Goal: Information Seeking & Learning: Find specific fact

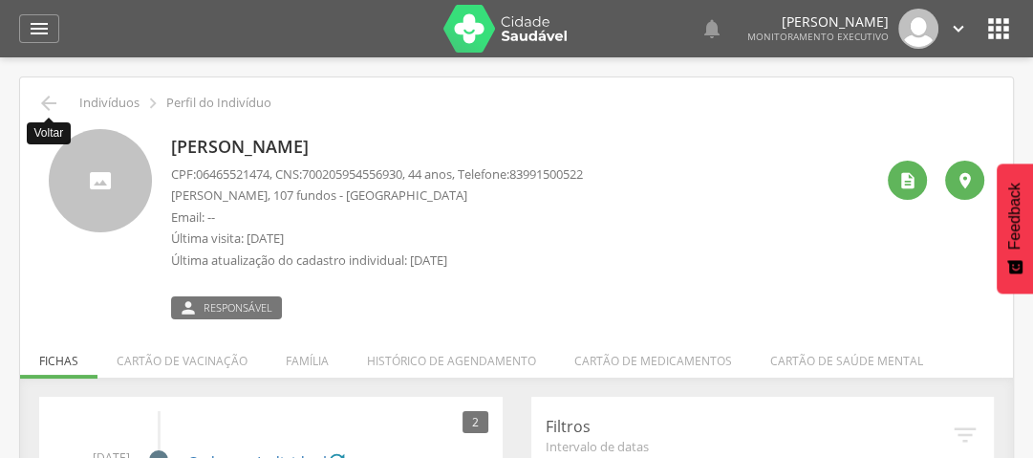
click at [47, 103] on icon "" at bounding box center [48, 103] width 23 height 23
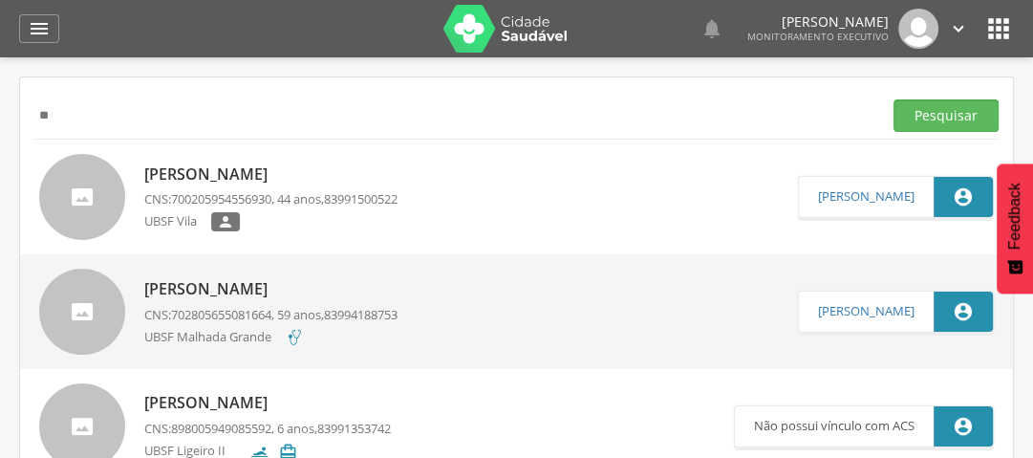
type input "*"
click at [958, 115] on button "Pesquisar" at bounding box center [945, 115] width 105 height 32
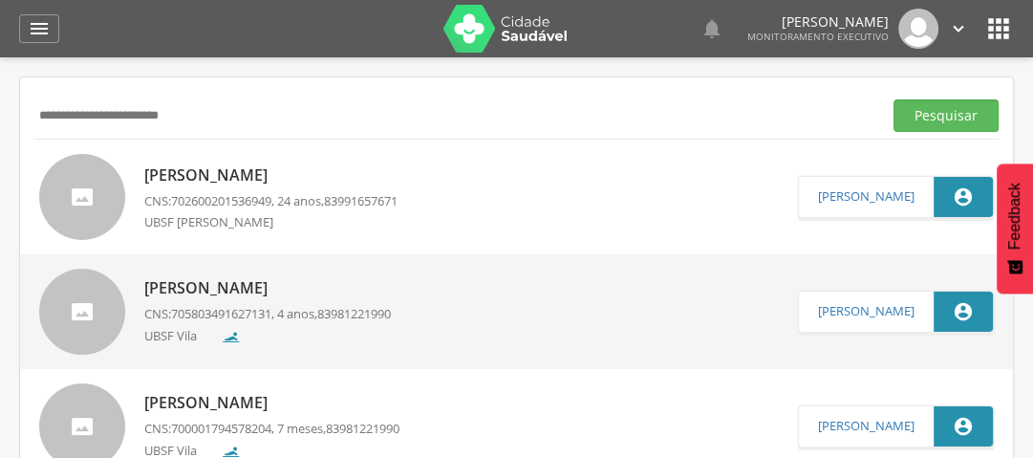
click at [302, 173] on p "[PERSON_NAME]" at bounding box center [270, 175] width 253 height 22
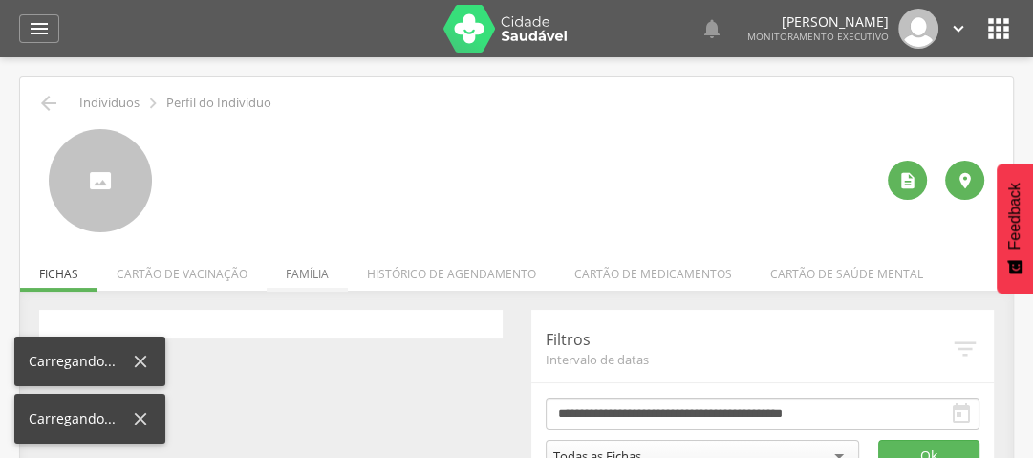
click at [315, 271] on li "Família" at bounding box center [307, 268] width 81 height 45
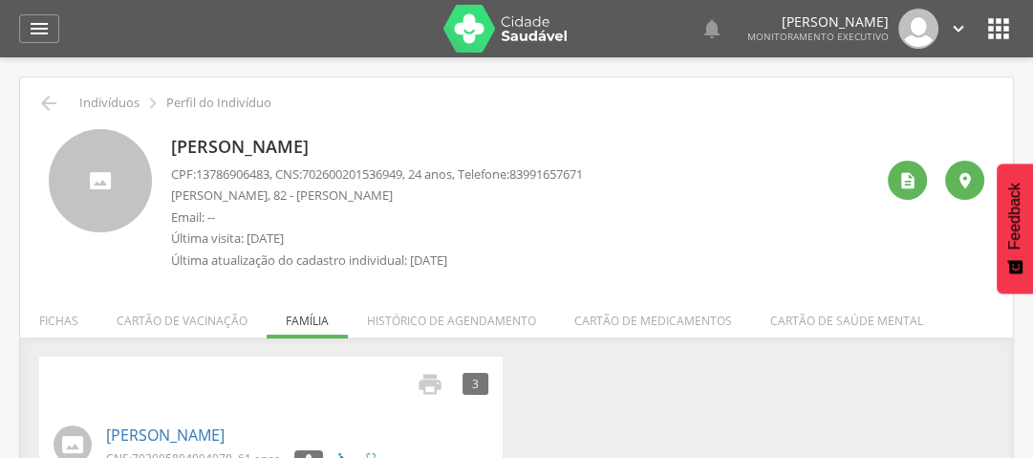
scroll to position [203, 0]
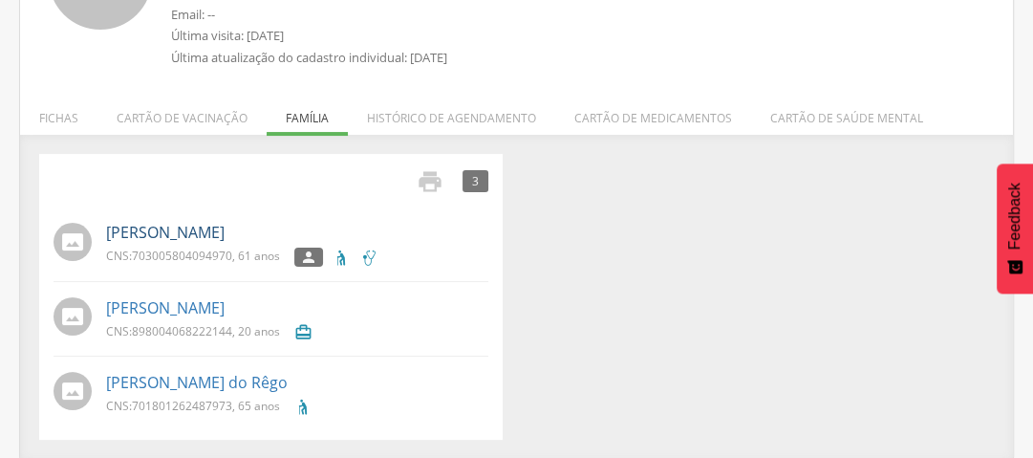
click at [225, 236] on link "[PERSON_NAME]" at bounding box center [165, 233] width 118 height 22
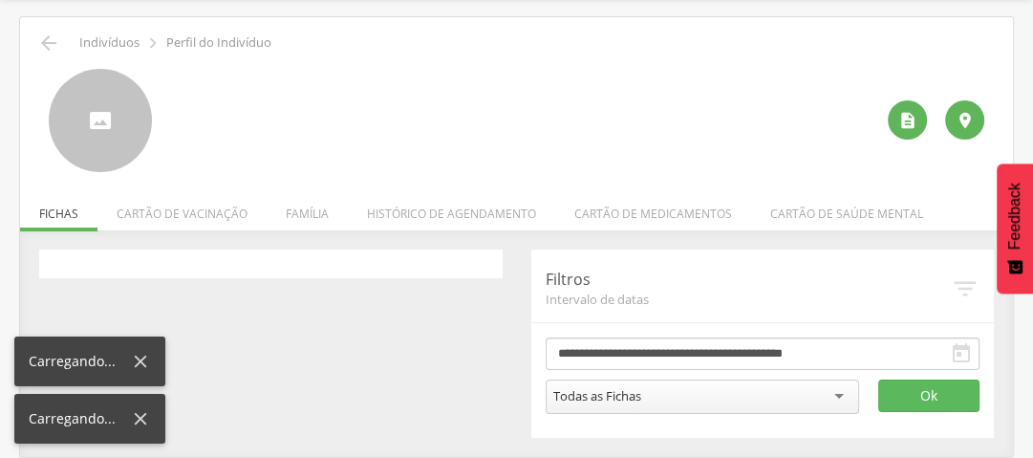
scroll to position [57, 0]
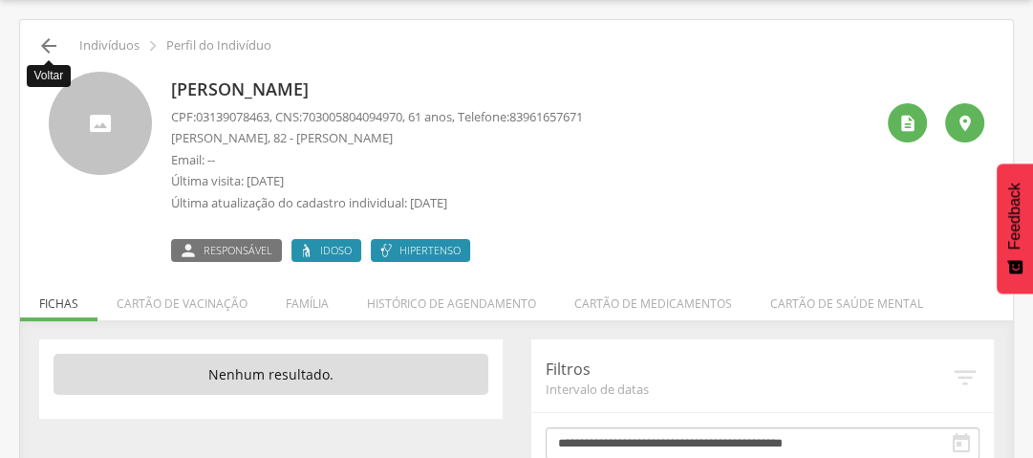
click at [48, 47] on icon "" at bounding box center [48, 45] width 23 height 23
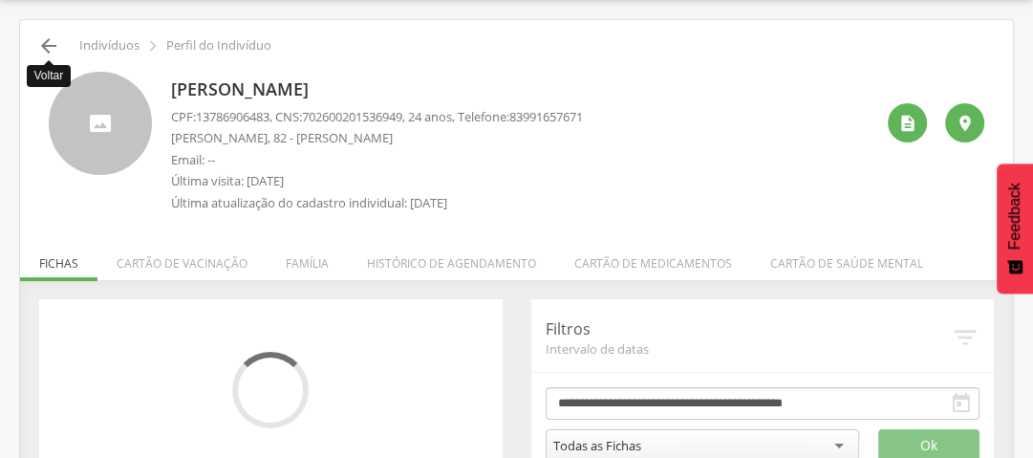
click at [47, 42] on icon "" at bounding box center [48, 45] width 23 height 23
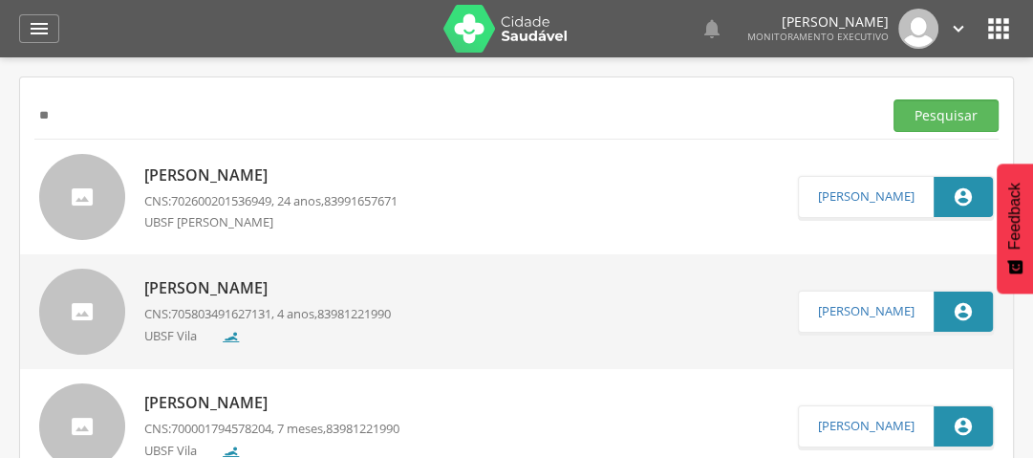
type input "*"
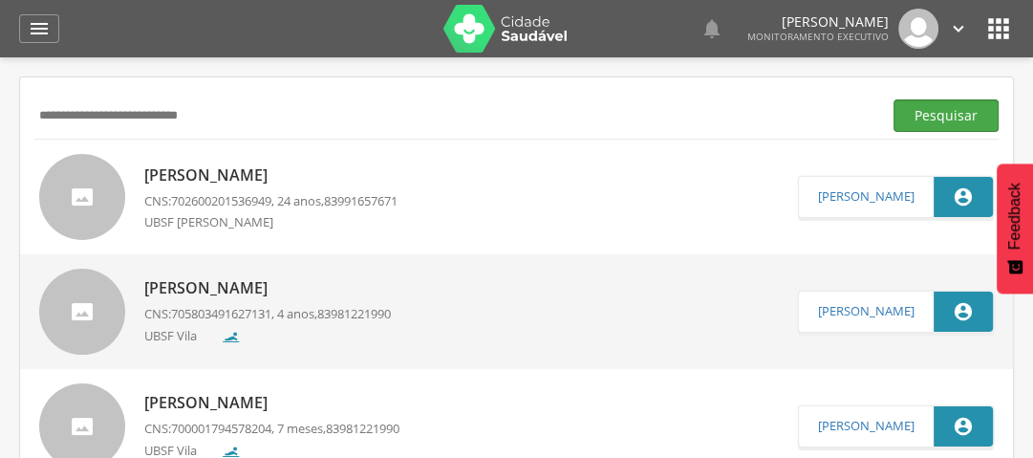
type input "**********"
click at [944, 116] on button "Pesquisar" at bounding box center [945, 115] width 105 height 32
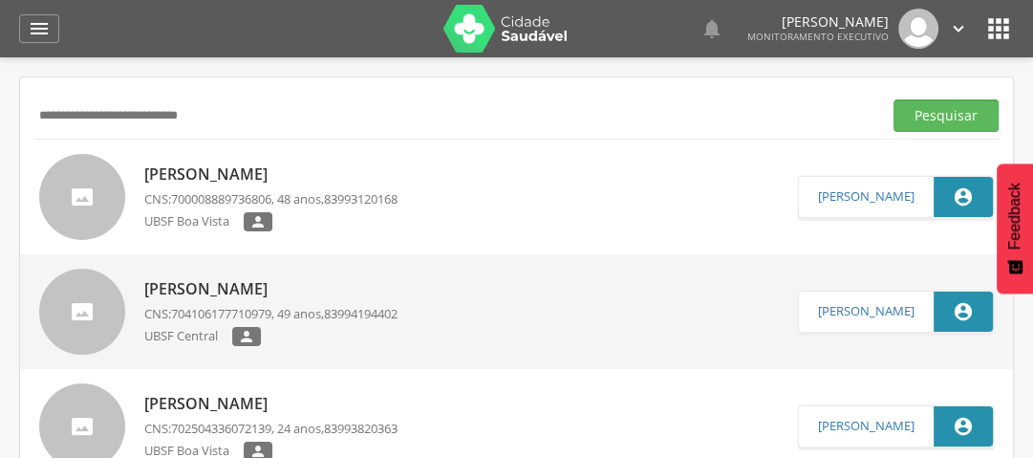
click at [222, 177] on p "[PERSON_NAME]" at bounding box center [270, 174] width 253 height 22
